Goal: Navigation & Orientation: Find specific page/section

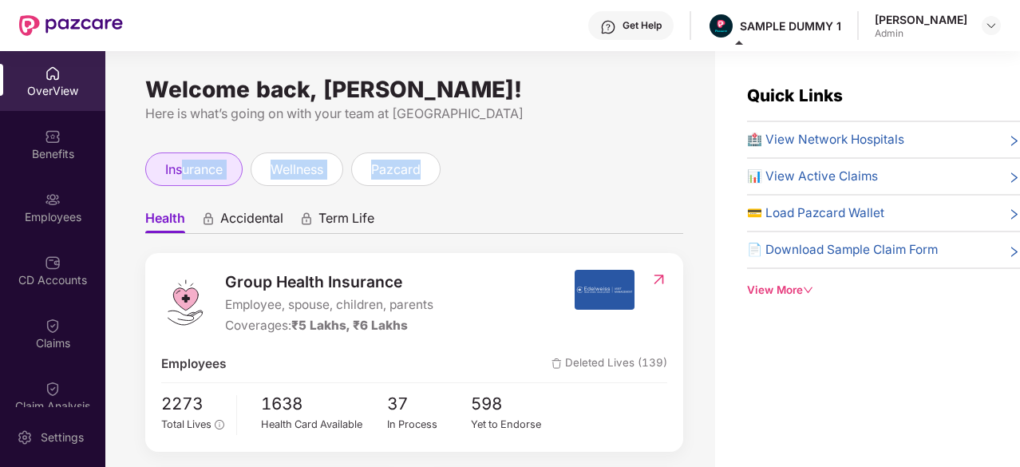
drag, startPoint x: 460, startPoint y: 178, endPoint x: 179, endPoint y: 166, distance: 281.3
click at [179, 166] on div "insurance wellness pazcard" at bounding box center [414, 169] width 538 height 34
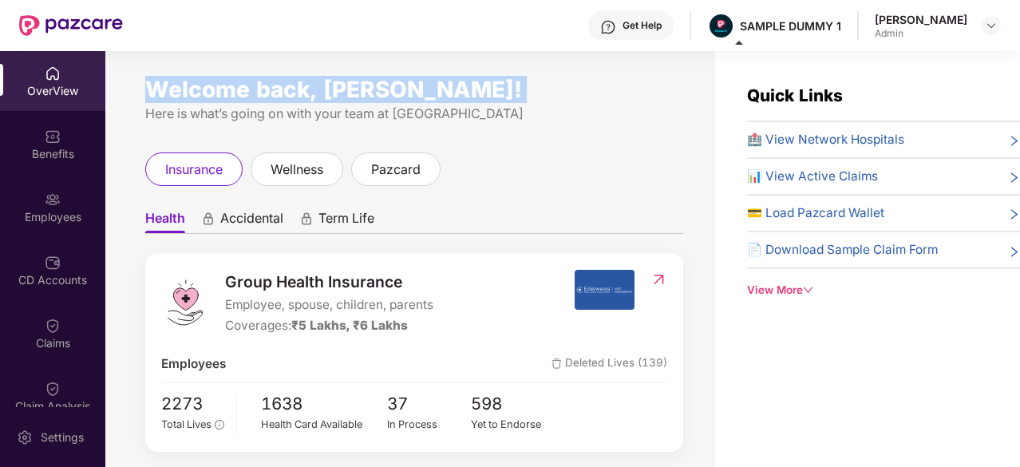
drag, startPoint x: 137, startPoint y: 120, endPoint x: 145, endPoint y: 79, distance: 41.3
click at [145, 79] on div "Welcome back, [PERSON_NAME]! Here is what’s going on with your team at Pazcare …" at bounding box center [410, 268] width 610 height 435
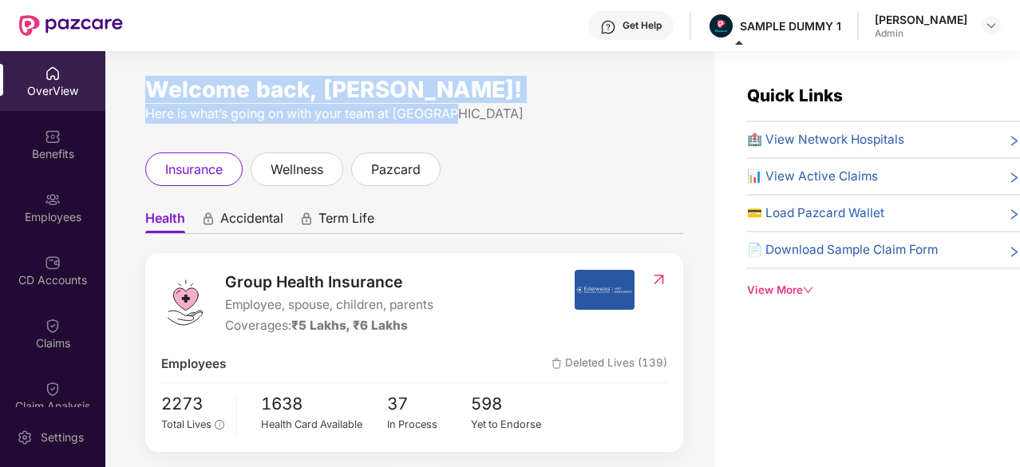
drag, startPoint x: 452, startPoint y: 121, endPoint x: 150, endPoint y: 85, distance: 303.9
click at [150, 85] on div "Welcome back, [PERSON_NAME]! Here is what’s going on with your team at [GEOGRAP…" at bounding box center [414, 103] width 538 height 41
click at [150, 85] on div "Welcome back, [PERSON_NAME]!" at bounding box center [414, 89] width 538 height 13
drag, startPoint x: 150, startPoint y: 85, endPoint x: 506, endPoint y: 116, distance: 357.4
click at [506, 116] on div "Welcome back, [PERSON_NAME]! Here is what’s going on with your team at [GEOGRAP…" at bounding box center [414, 103] width 538 height 41
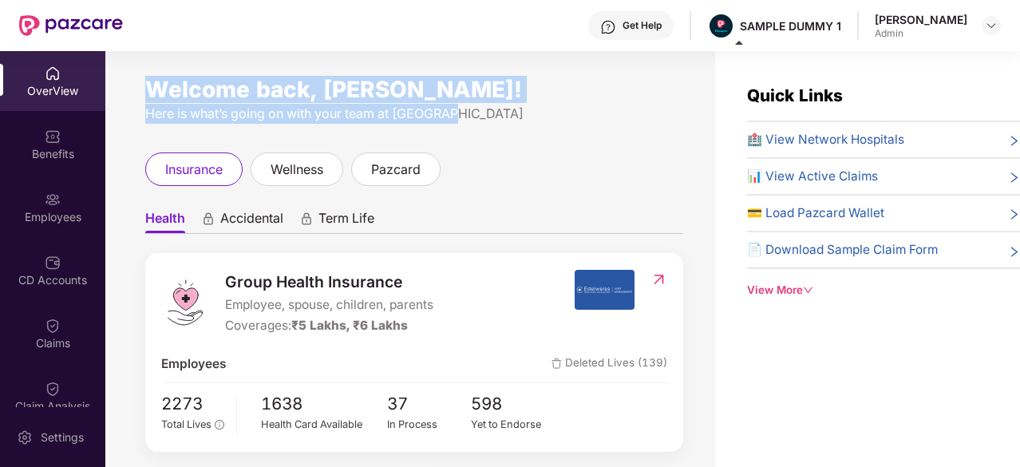
click at [506, 116] on div "Here is what’s going on with your team at [GEOGRAPHIC_DATA]" at bounding box center [414, 114] width 538 height 20
drag, startPoint x: 146, startPoint y: 77, endPoint x: 564, endPoint y: 135, distance: 421.5
click at [564, 135] on div "Welcome back, [PERSON_NAME]! Here is what’s going on with your team at Pazcare …" at bounding box center [410, 268] width 610 height 435
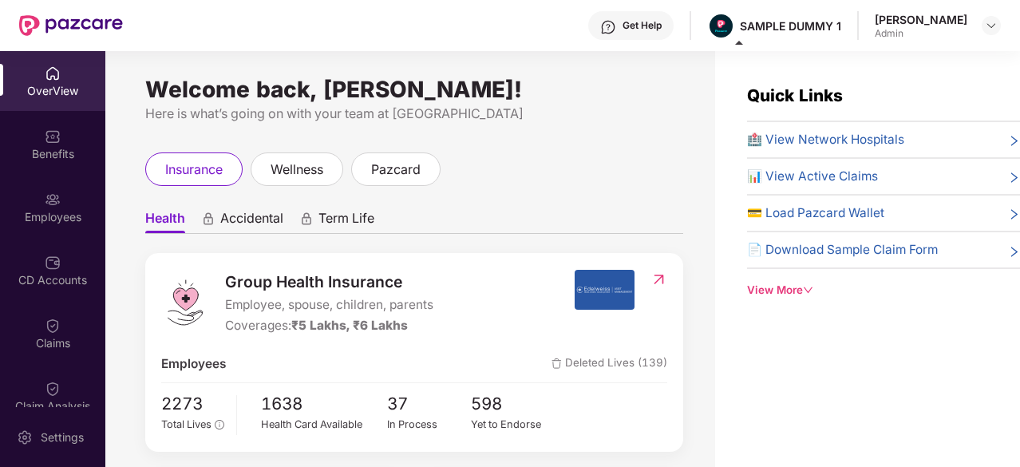
click at [475, 84] on div "Welcome back, [PERSON_NAME]!" at bounding box center [414, 89] width 538 height 13
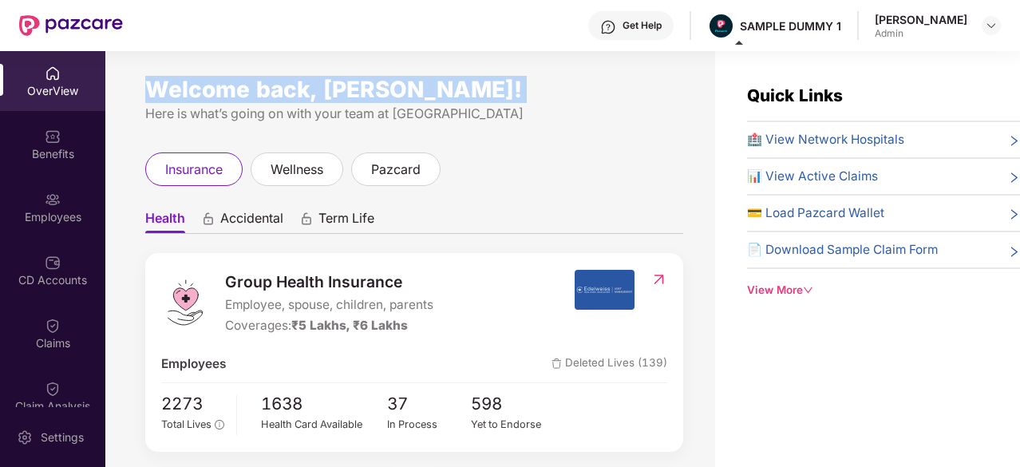
click at [475, 84] on div "Welcome back, [PERSON_NAME]!" at bounding box center [414, 89] width 538 height 13
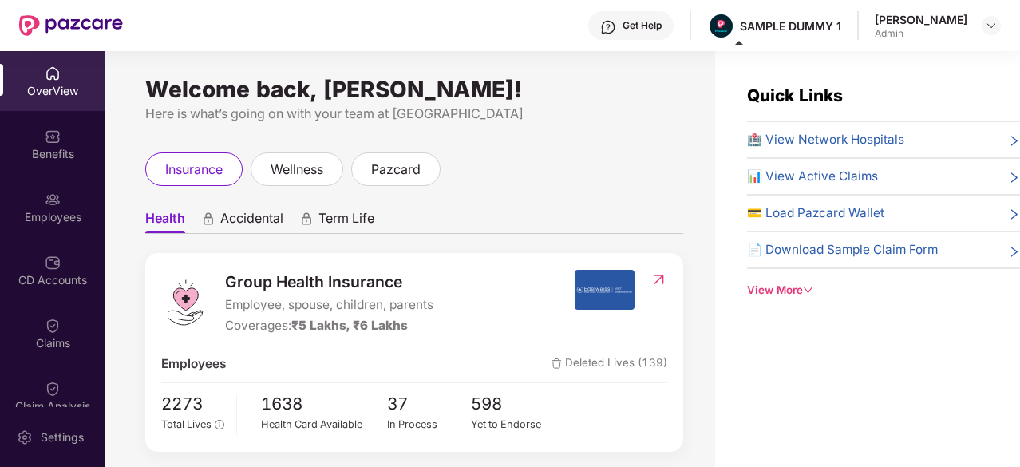
click at [156, 93] on div "Welcome back, [PERSON_NAME]!" at bounding box center [414, 89] width 538 height 13
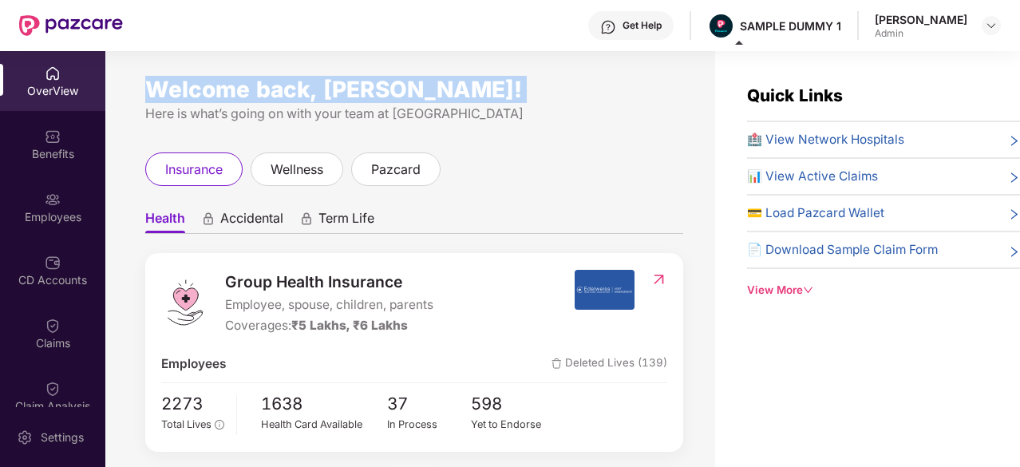
click at [156, 93] on div "Welcome back, [PERSON_NAME]!" at bounding box center [414, 89] width 538 height 13
click at [324, 93] on div "Welcome back, [PERSON_NAME]!" at bounding box center [414, 89] width 538 height 13
